Goal: Communication & Community: Answer question/provide support

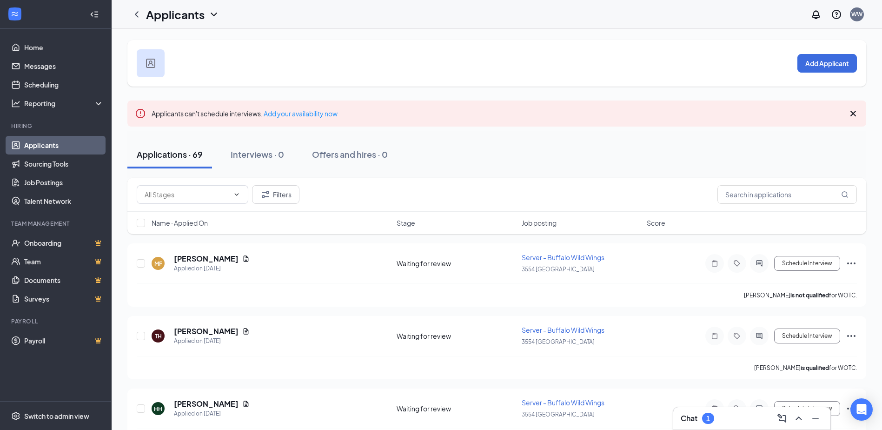
click at [684, 416] on h3 "Chat" at bounding box center [689, 418] width 17 height 10
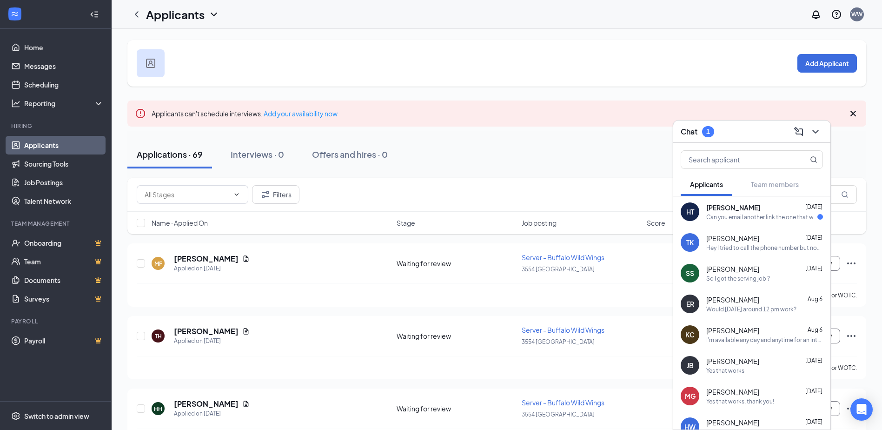
click at [761, 216] on div "Can you email another link the one that was sent already expired please and tha…" at bounding box center [761, 217] width 111 height 8
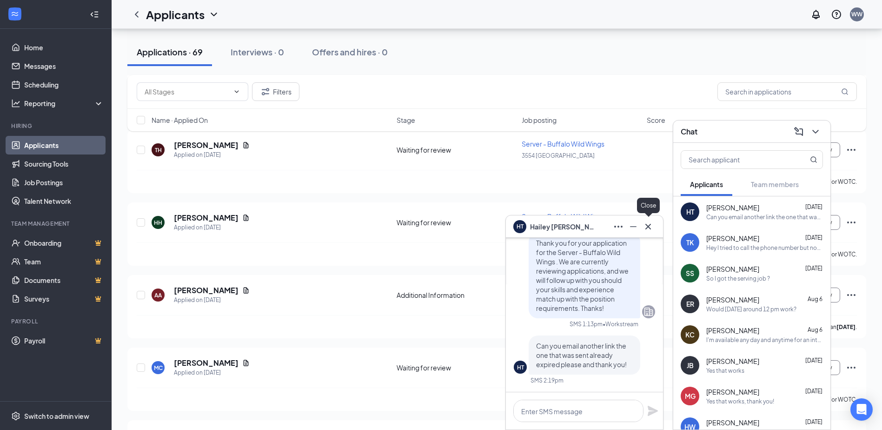
click at [647, 225] on icon "Cross" at bounding box center [649, 226] width 6 height 6
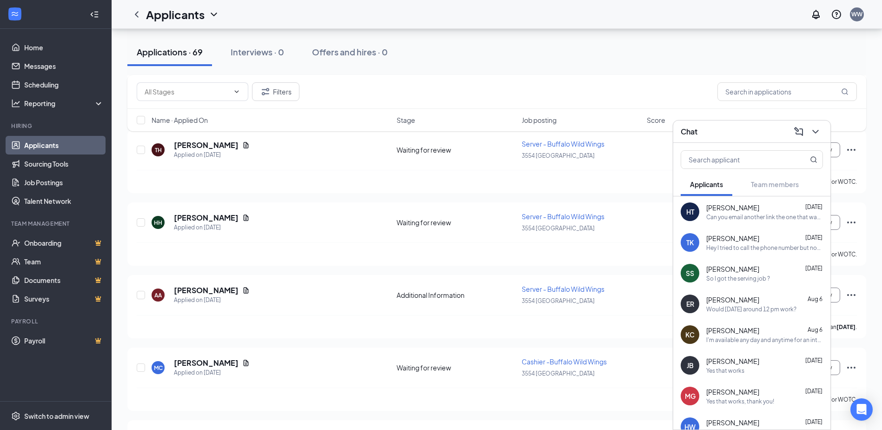
click at [758, 242] on div "[PERSON_NAME] [DATE]" at bounding box center [764, 237] width 117 height 9
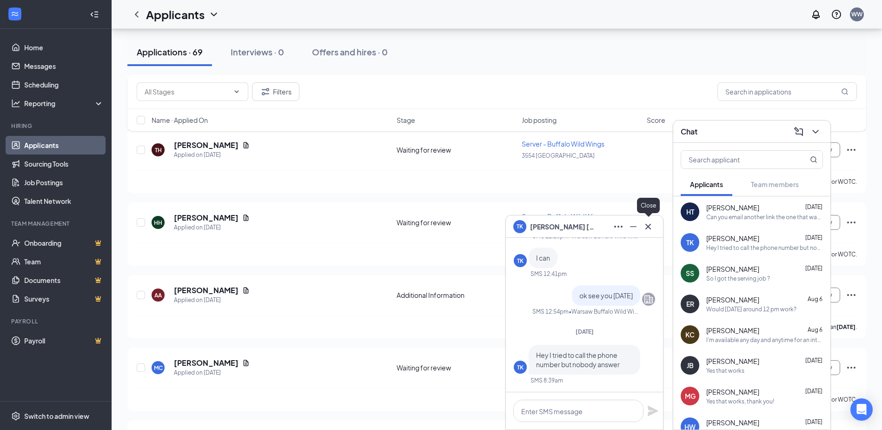
click at [647, 227] on icon "Cross" at bounding box center [649, 226] width 6 height 6
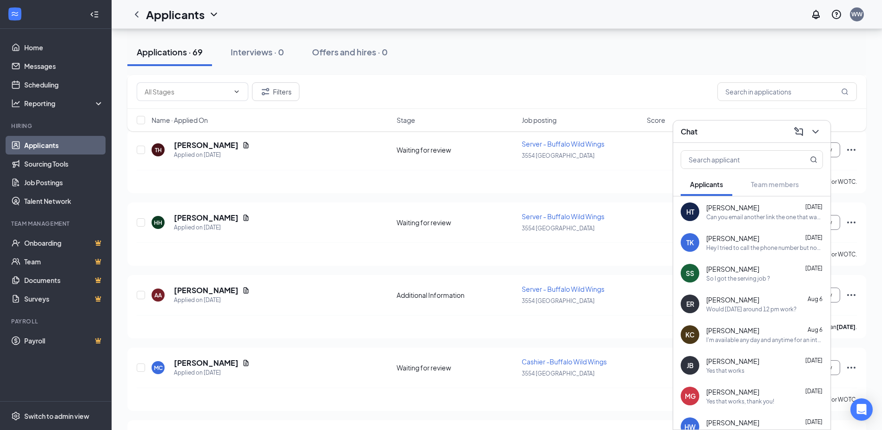
click at [717, 270] on span "[PERSON_NAME]" at bounding box center [732, 268] width 53 height 9
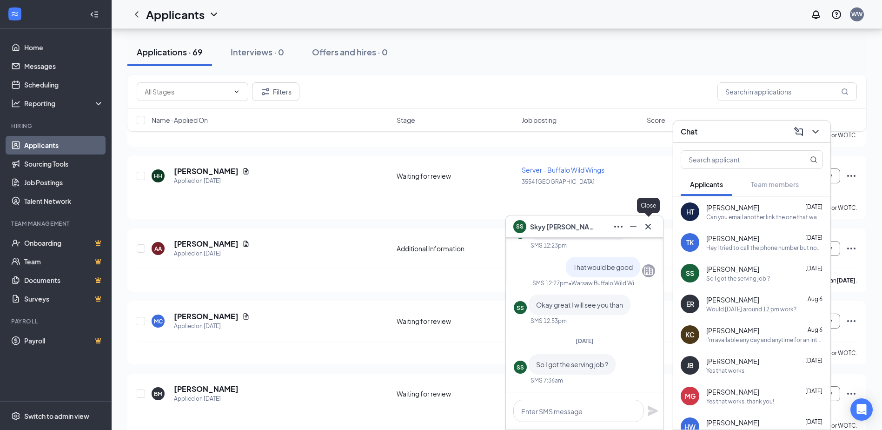
click at [649, 222] on icon "Cross" at bounding box center [648, 226] width 11 height 11
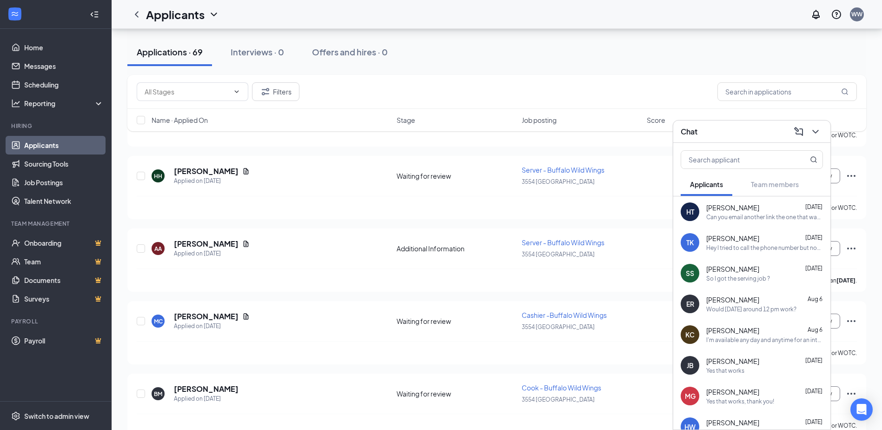
click at [722, 302] on span "[PERSON_NAME]" at bounding box center [732, 299] width 53 height 9
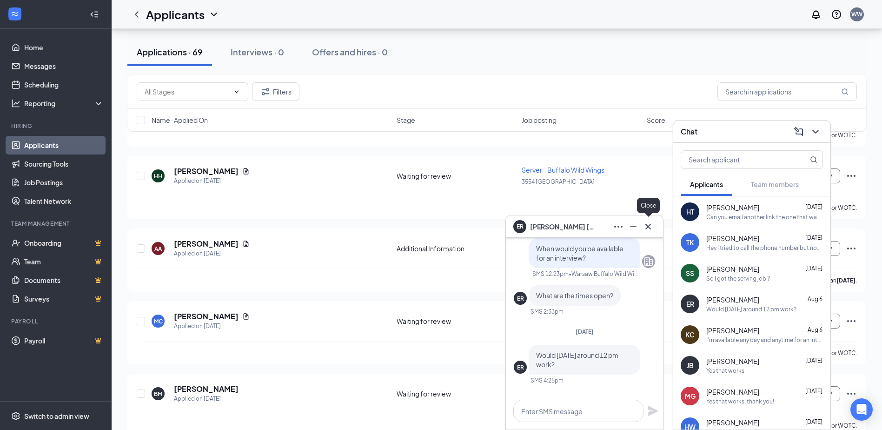
click at [651, 226] on icon "Cross" at bounding box center [648, 226] width 11 height 11
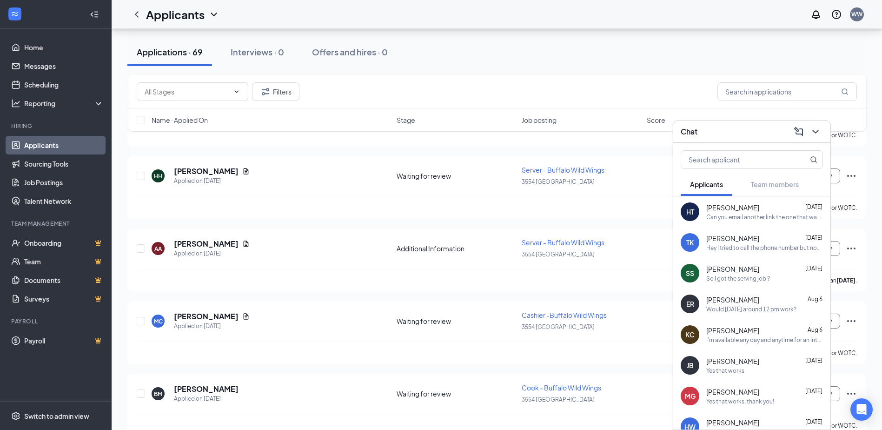
click at [753, 333] on span "[PERSON_NAME]" at bounding box center [732, 330] width 53 height 9
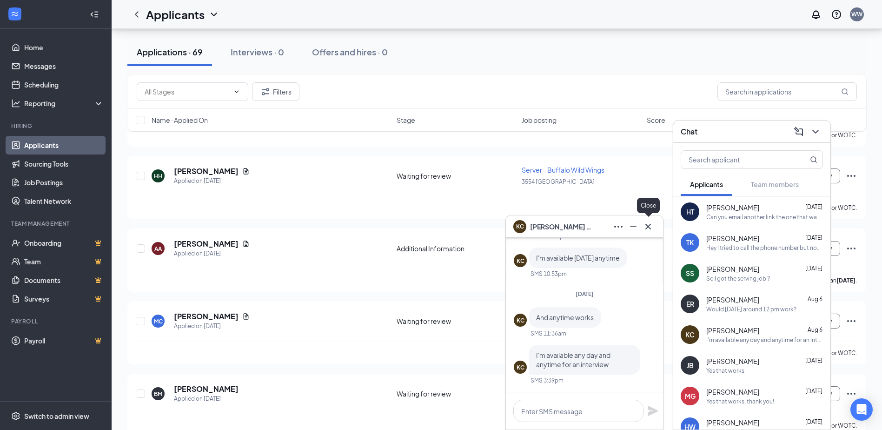
click at [647, 228] on icon "Cross" at bounding box center [648, 226] width 11 height 11
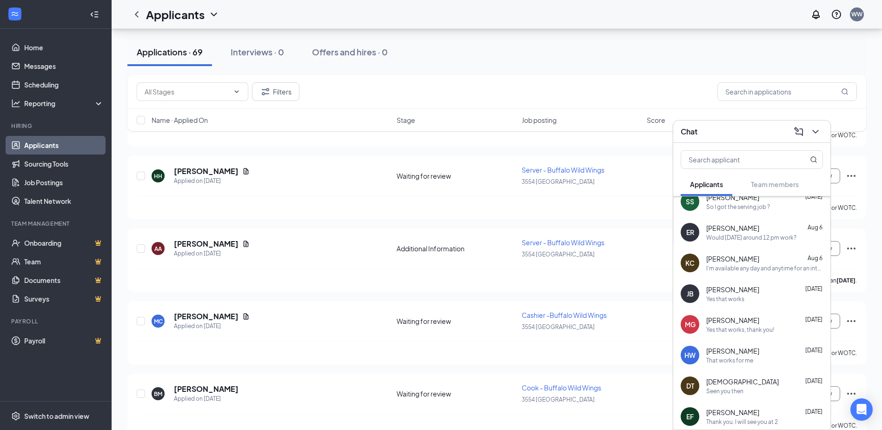
scroll to position [93, 0]
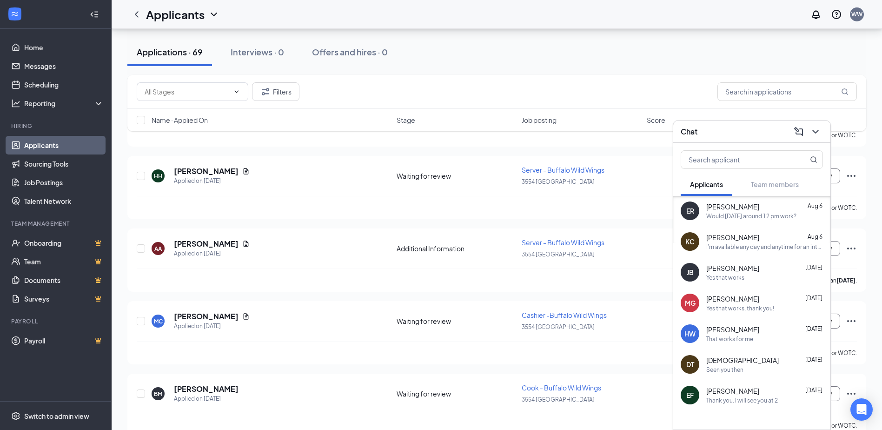
click at [767, 301] on div "[PERSON_NAME] [DATE]" at bounding box center [764, 298] width 117 height 9
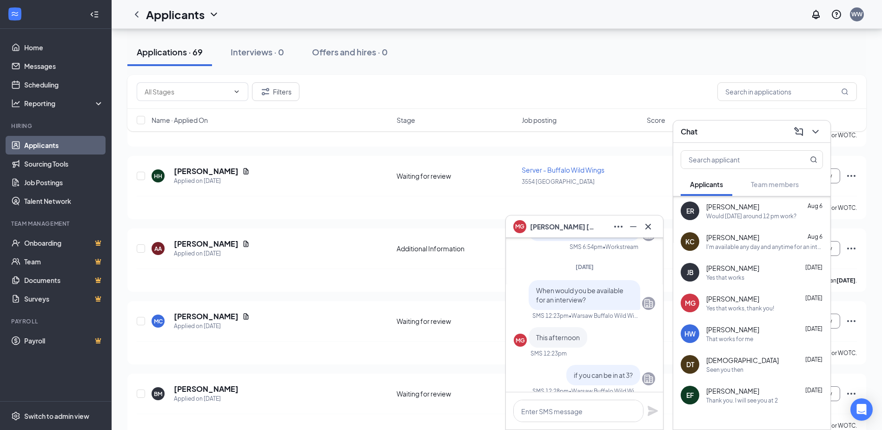
scroll to position [0, 0]
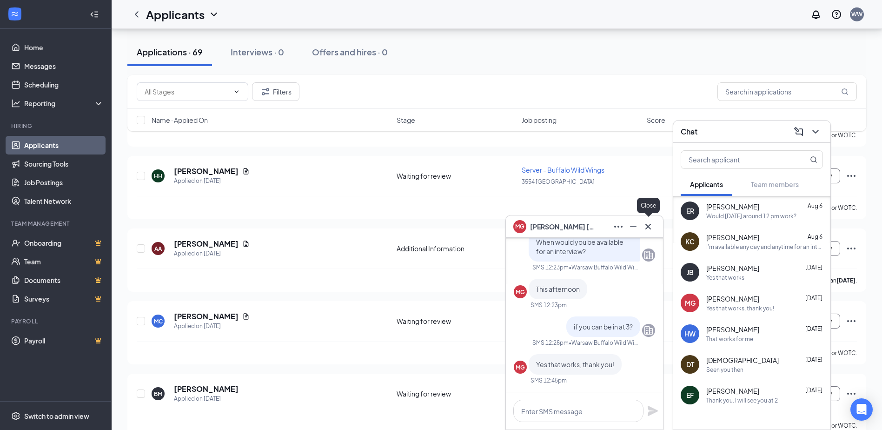
click at [650, 226] on icon "Cross" at bounding box center [648, 226] width 11 height 11
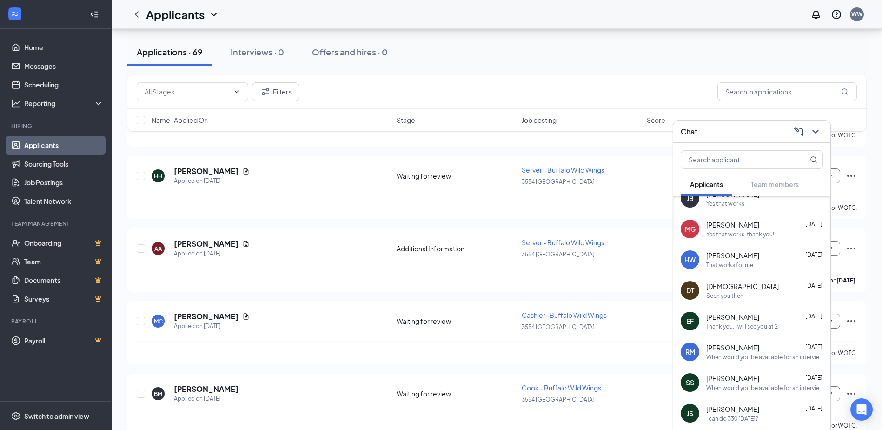
scroll to position [213, 0]
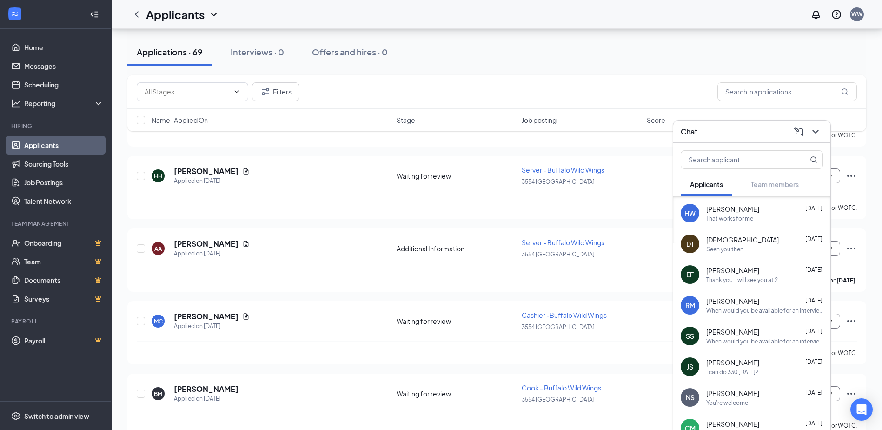
click at [773, 340] on div "When would you be available for an interview?" at bounding box center [764, 341] width 117 height 8
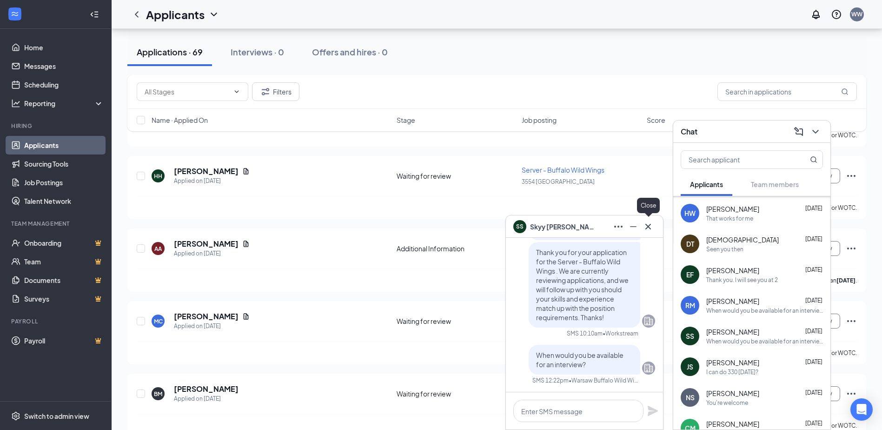
click at [650, 227] on icon "Cross" at bounding box center [649, 226] width 6 height 6
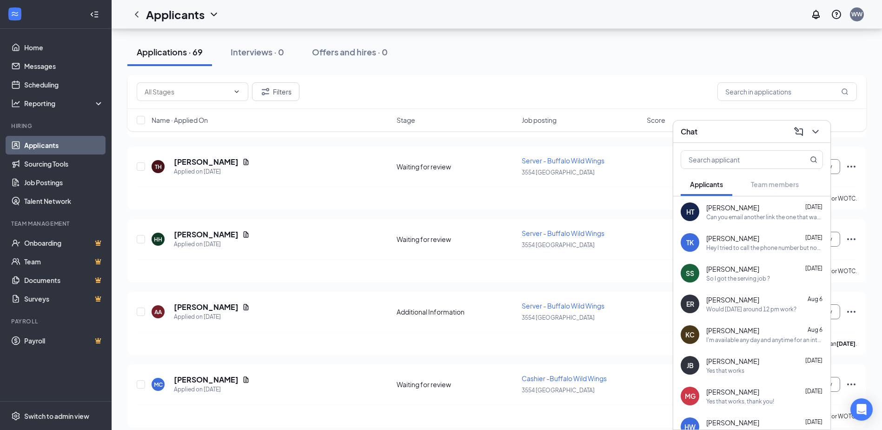
scroll to position [93, 0]
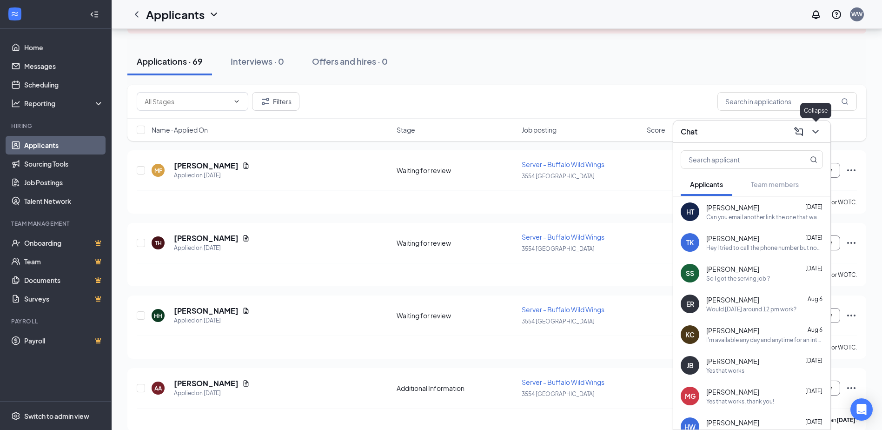
click at [817, 129] on icon "ChevronDown" at bounding box center [815, 131] width 11 height 11
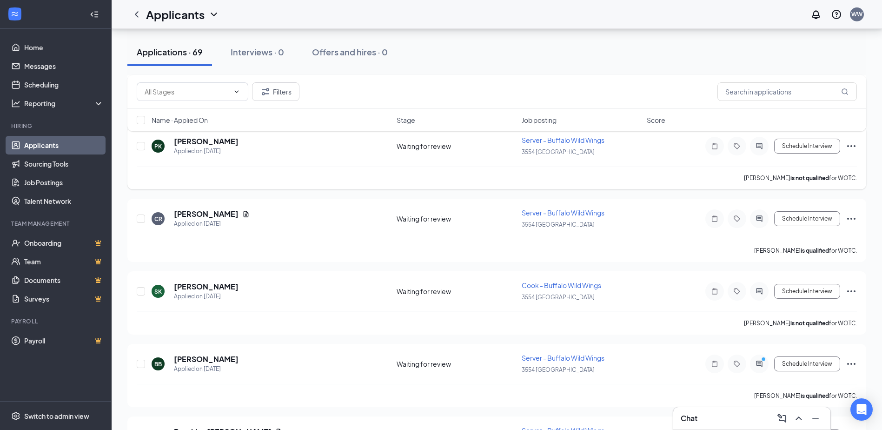
scroll to position [744, 0]
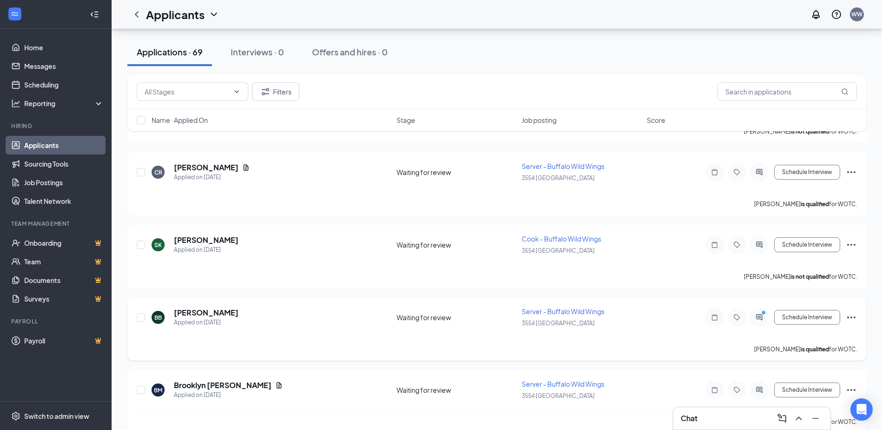
click at [750, 314] on div at bounding box center [737, 317] width 63 height 19
click at [759, 314] on icon "PrimaryDot" at bounding box center [764, 313] width 11 height 7
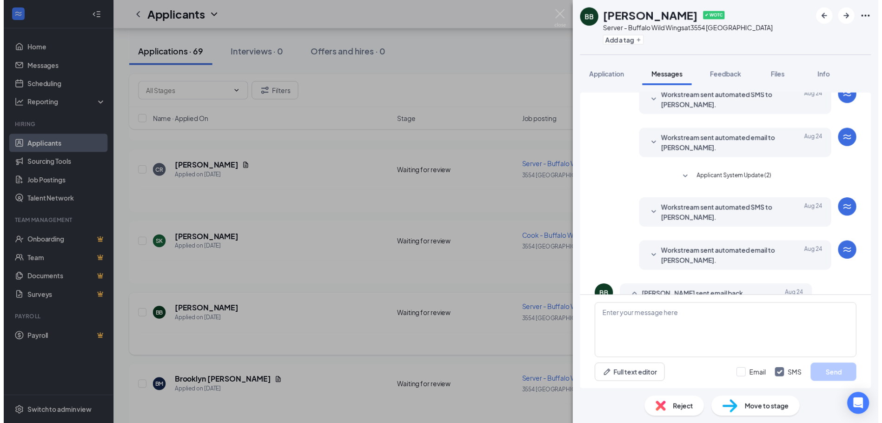
scroll to position [118, 0]
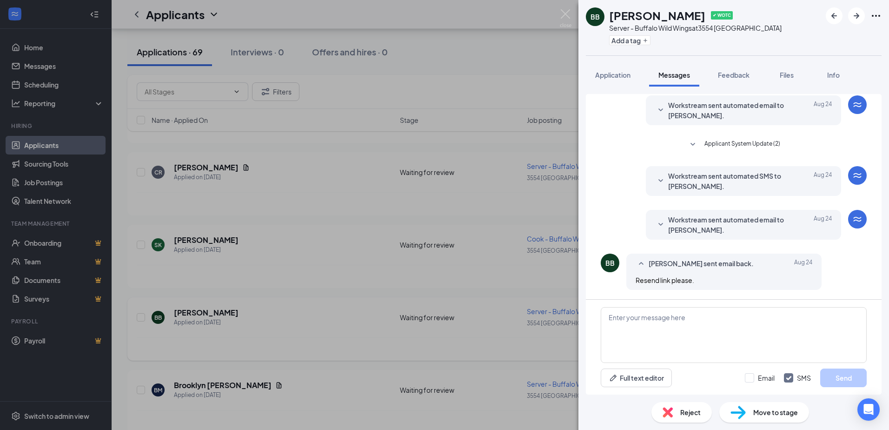
click at [534, 71] on div "BB [PERSON_NAME] ✔ WOTC Server - Buffalo Wild Wings at [GEOGRAPHIC_DATA] Add a …" at bounding box center [444, 215] width 889 height 430
drag, startPoint x: 538, startPoint y: 81, endPoint x: 591, endPoint y: 34, distance: 70.8
click at [538, 81] on div "BB [PERSON_NAME] ✔ WOTC Server - Buffalo Wild Wings at [GEOGRAPHIC_DATA] Add a …" at bounding box center [444, 215] width 889 height 430
